Goal: Task Accomplishment & Management: Manage account settings

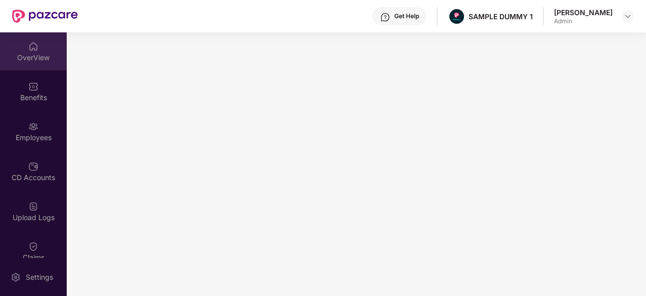
click at [21, 60] on div "OverView" at bounding box center [33, 58] width 67 height 10
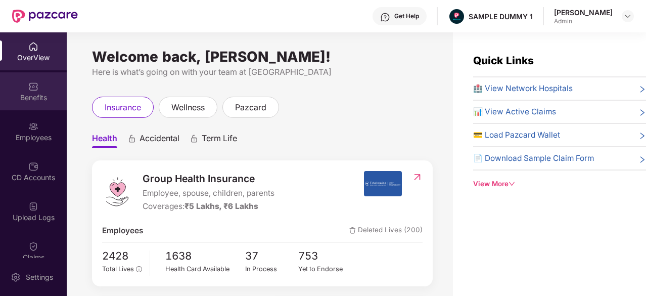
click at [28, 82] on img at bounding box center [33, 86] width 10 height 10
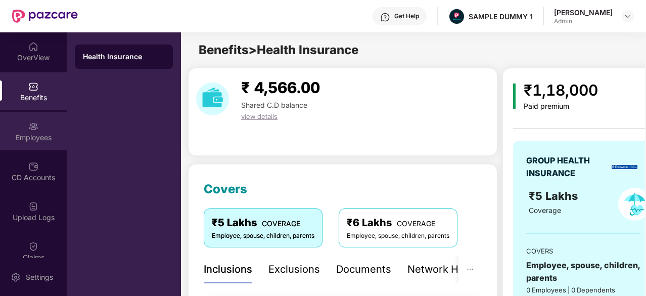
click at [31, 136] on div "Employees" at bounding box center [33, 137] width 67 height 10
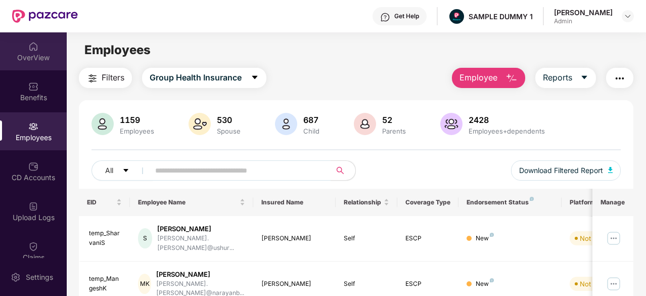
click at [34, 47] on img at bounding box center [33, 46] width 10 height 10
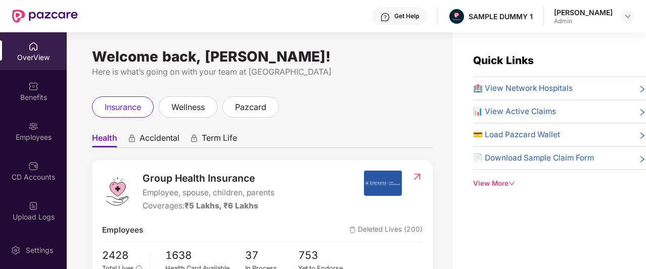
click at [406, 19] on div "Get Help" at bounding box center [406, 16] width 25 height 8
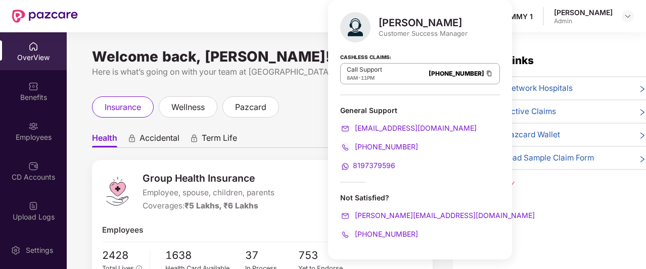
click at [314, 132] on ul "Health Accidental Term Life" at bounding box center [262, 138] width 341 height 20
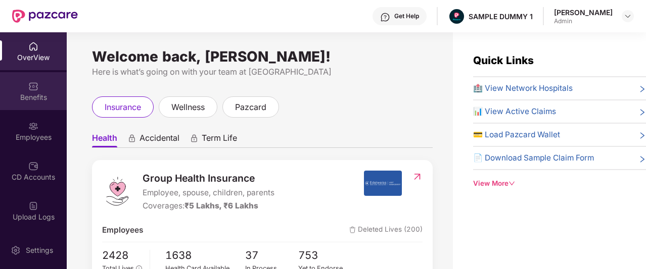
click at [34, 100] on div "Benefits" at bounding box center [33, 97] width 67 height 10
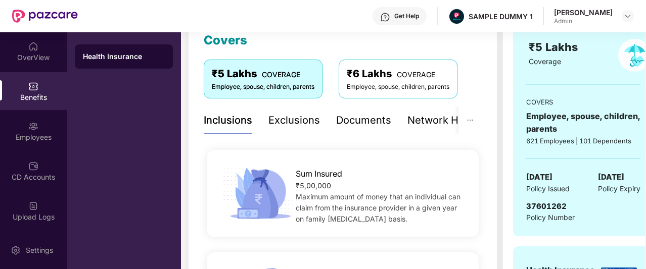
scroll to position [150, 0]
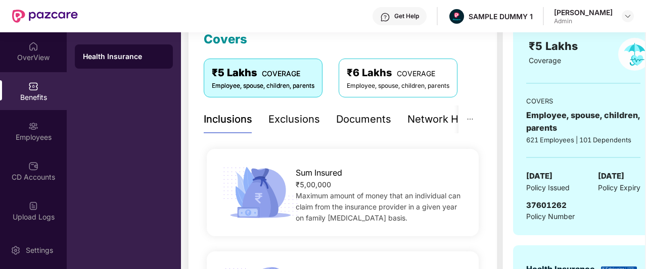
click at [439, 117] on div "Network Hospitals" at bounding box center [451, 120] width 88 height 16
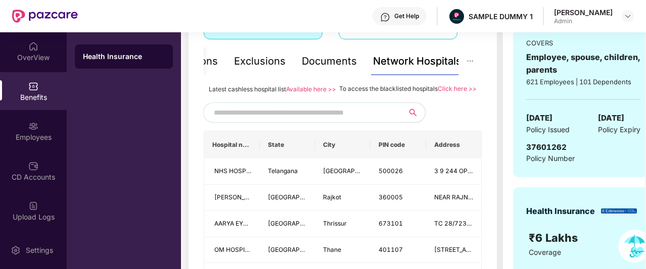
scroll to position [207, 0]
click at [371, 121] on input "text" at bounding box center [300, 113] width 173 height 15
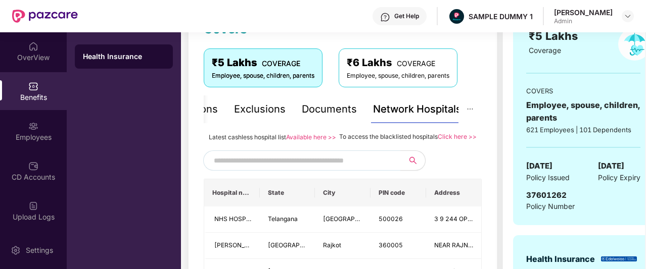
scroll to position [150, 0]
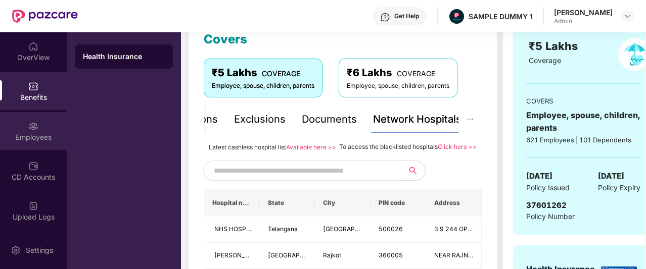
click at [44, 133] on div "Employees" at bounding box center [33, 137] width 67 height 10
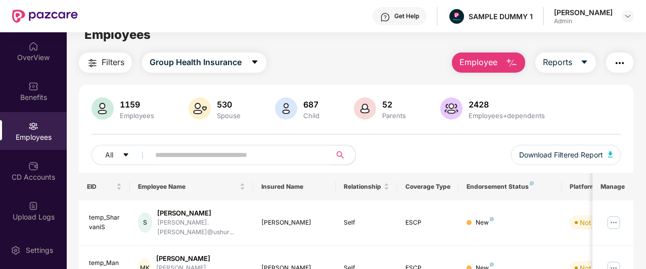
scroll to position [0, 0]
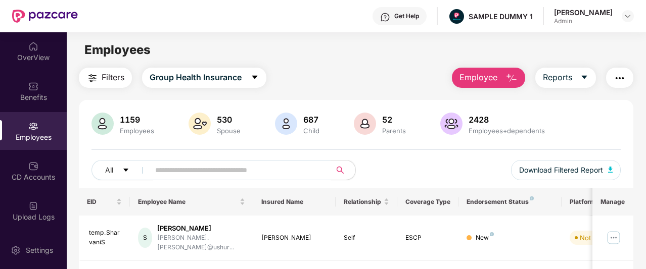
click at [509, 81] on img "button" at bounding box center [511, 78] width 12 height 12
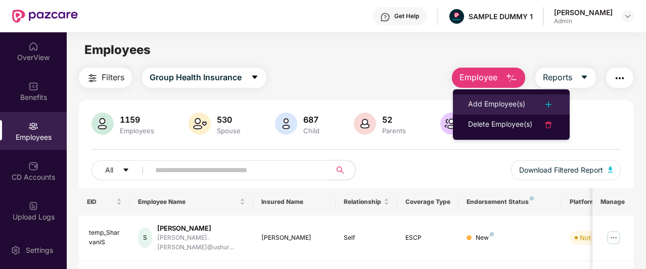
click at [510, 101] on div "Add Employee(s)" at bounding box center [496, 105] width 57 height 12
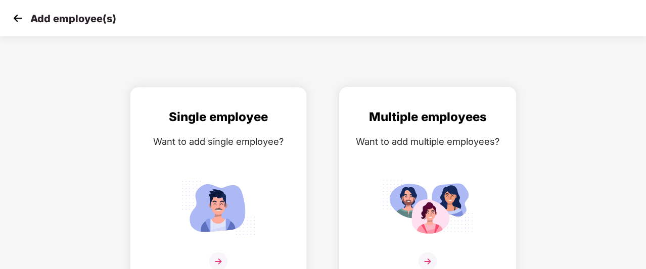
scroll to position [16, 0]
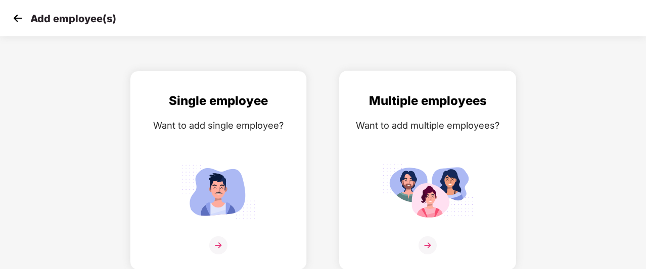
click at [425, 139] on div "Multiple employees Want to add multiple employees?" at bounding box center [428, 179] width 156 height 176
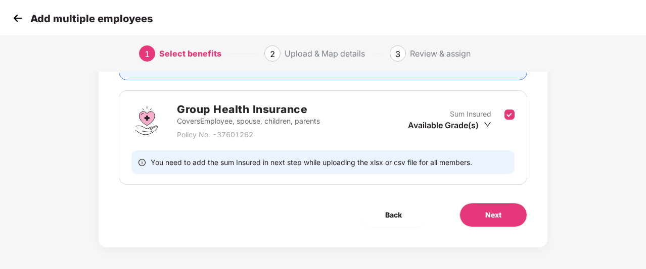
scroll to position [137, 0]
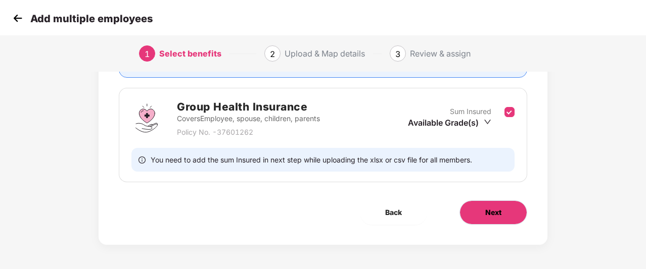
click at [476, 209] on button "Next" at bounding box center [493, 213] width 68 height 24
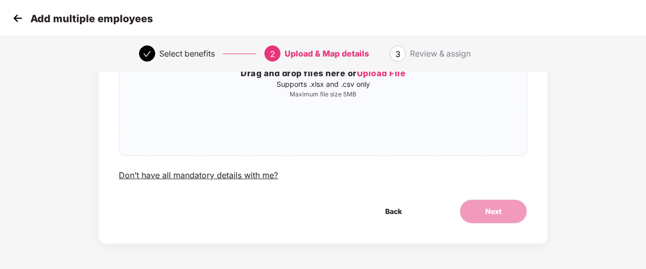
scroll to position [0, 0]
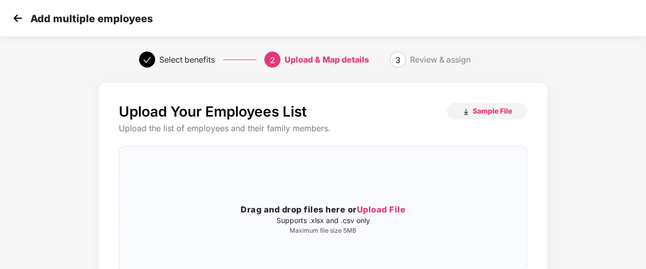
click at [18, 18] on img at bounding box center [17, 18] width 15 height 15
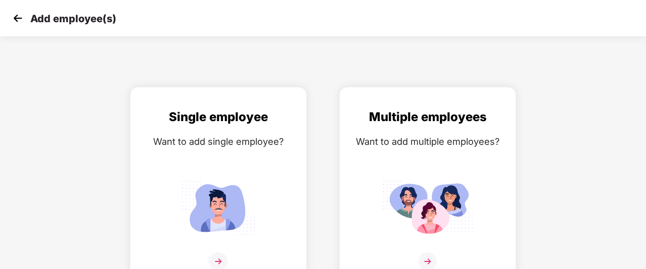
scroll to position [16, 0]
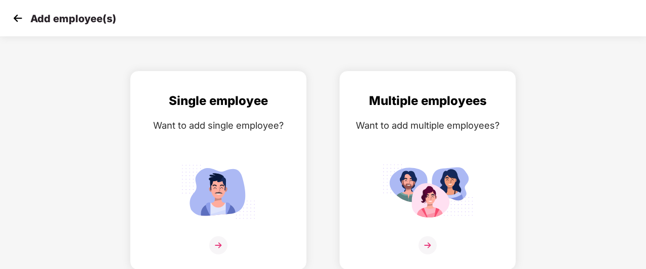
click at [18, 18] on img at bounding box center [17, 18] width 15 height 15
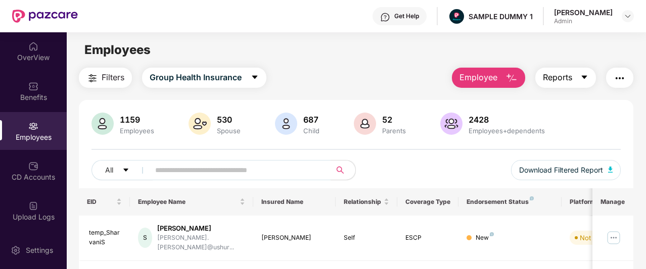
click at [588, 82] on span "caret-down" at bounding box center [584, 77] width 8 height 9
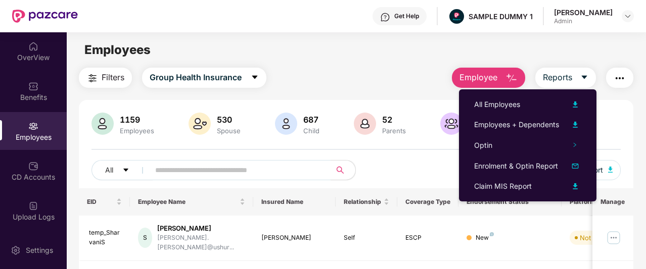
click at [616, 78] on img "button" at bounding box center [619, 78] width 12 height 12
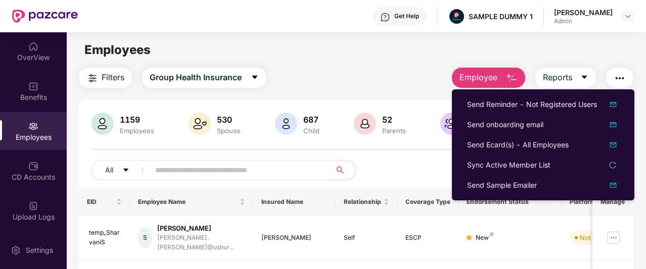
click at [311, 78] on div "Filters Group Health Insurance Employee Reports" at bounding box center [356, 78] width 554 height 20
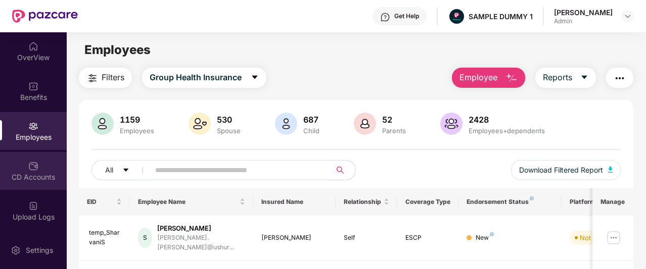
click at [37, 166] on div "CD Accounts" at bounding box center [33, 171] width 67 height 38
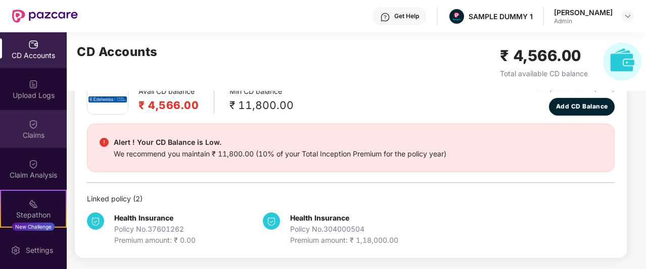
scroll to position [139, 0]
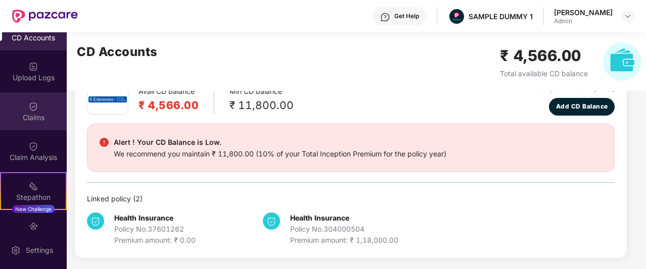
click at [37, 111] on div "Claims" at bounding box center [33, 111] width 67 height 38
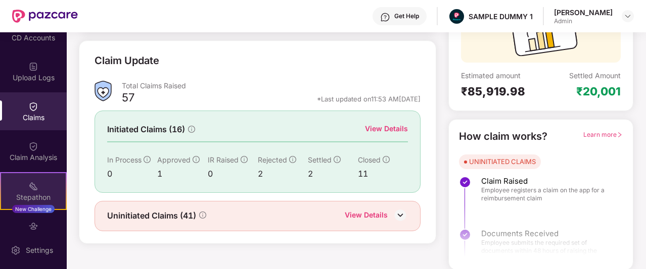
scroll to position [240, 0]
